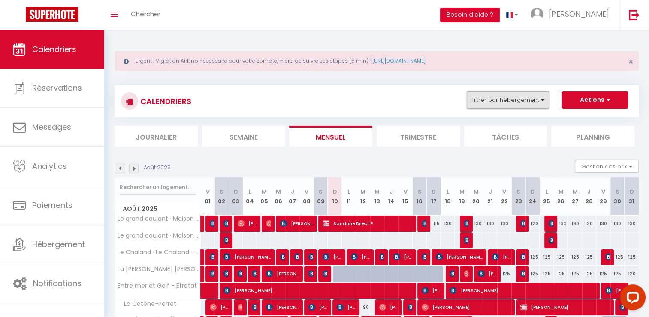
click at [496, 102] on button "Filtrer par hébergement" at bounding box center [508, 99] width 82 height 17
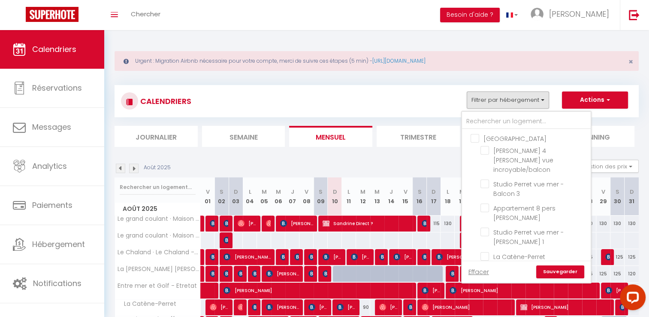
click at [493, 136] on input "[GEOGRAPHIC_DATA]" at bounding box center [535, 137] width 129 height 9
checkbox input "true"
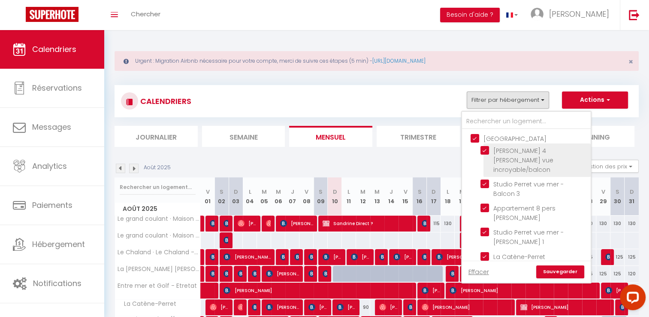
checkbox input "true"
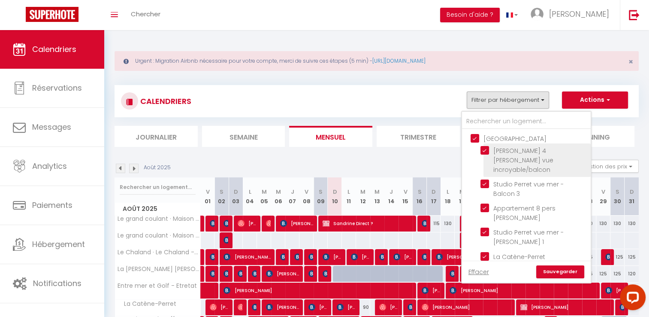
checkbox input "true"
checkbox input "false"
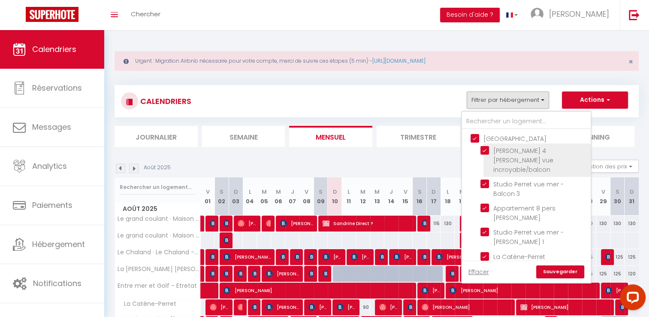
checkbox input "false"
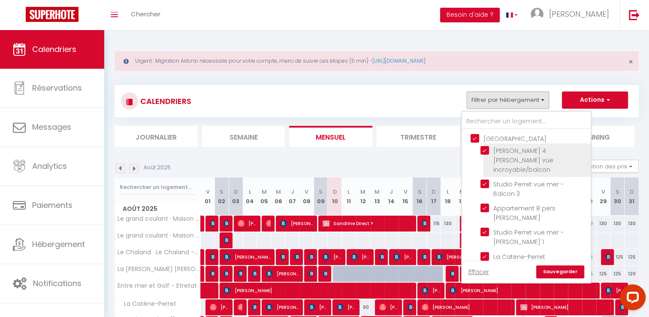
checkbox input "false"
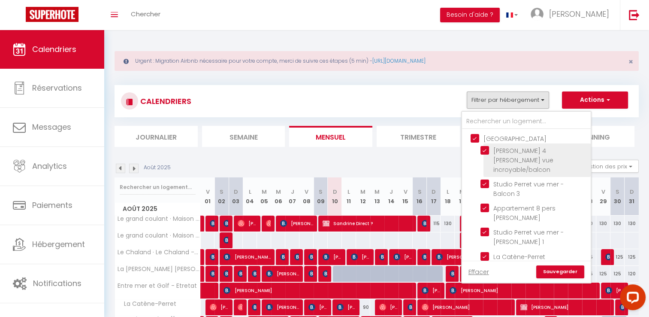
checkbox input "false"
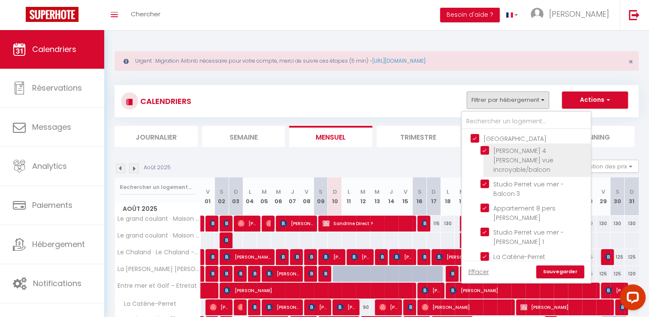
checkbox input "false"
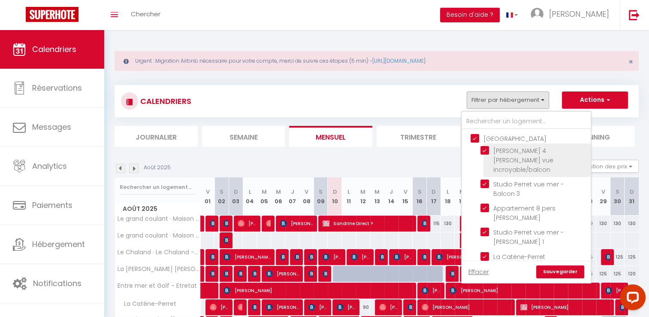
checkbox input "false"
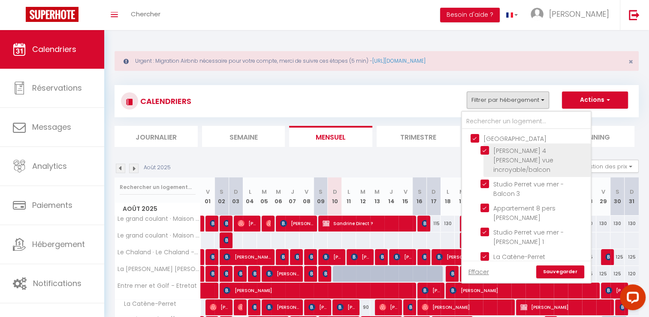
checkbox input "false"
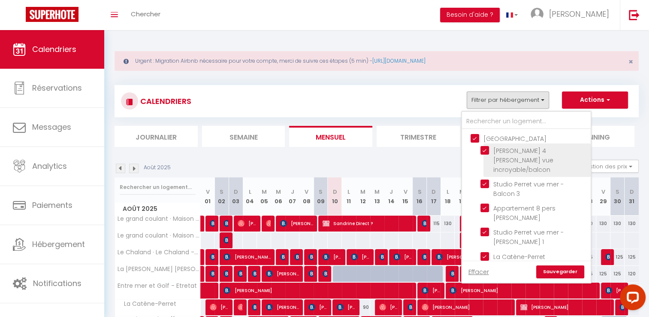
checkbox input "false"
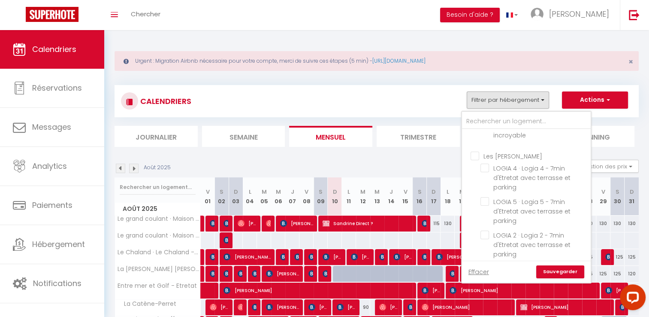
scroll to position [257, 0]
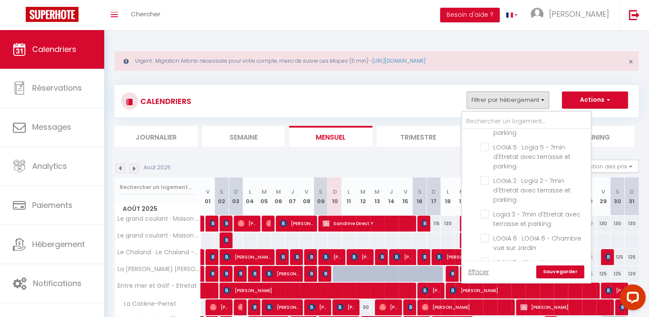
click at [555, 270] on link "Sauvegarder" at bounding box center [560, 271] width 48 height 13
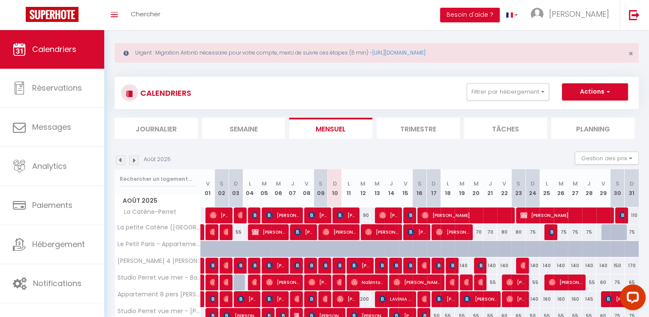
scroll to position [0, 0]
